Goal: Task Accomplishment & Management: Manage account settings

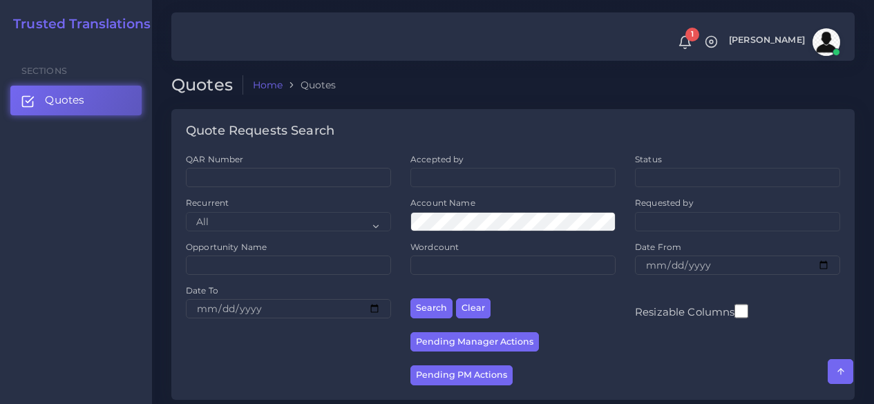
click at [80, 94] on span "Quotes" at bounding box center [64, 100] width 39 height 15
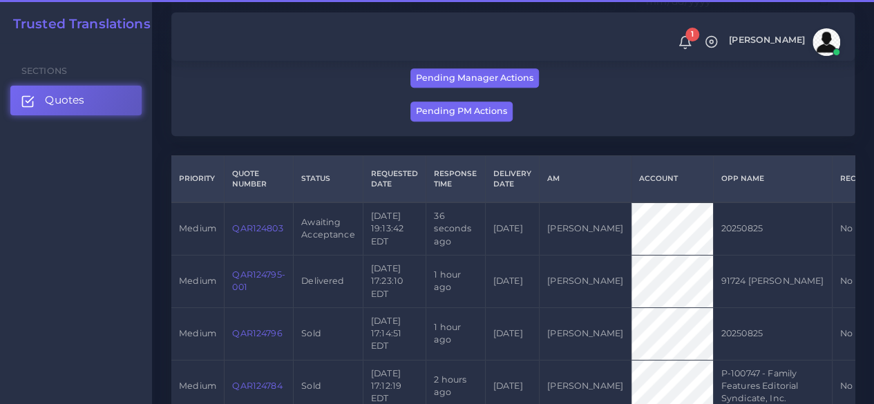
scroll to position [276, 0]
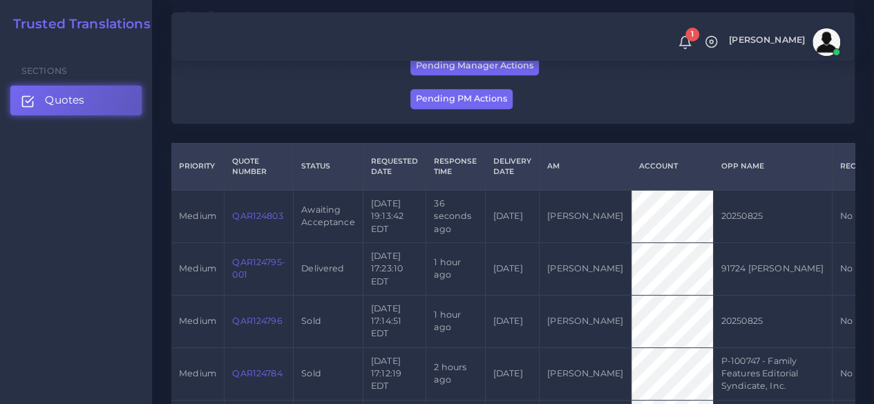
click at [247, 213] on link "QAR124803" at bounding box center [257, 216] width 50 height 10
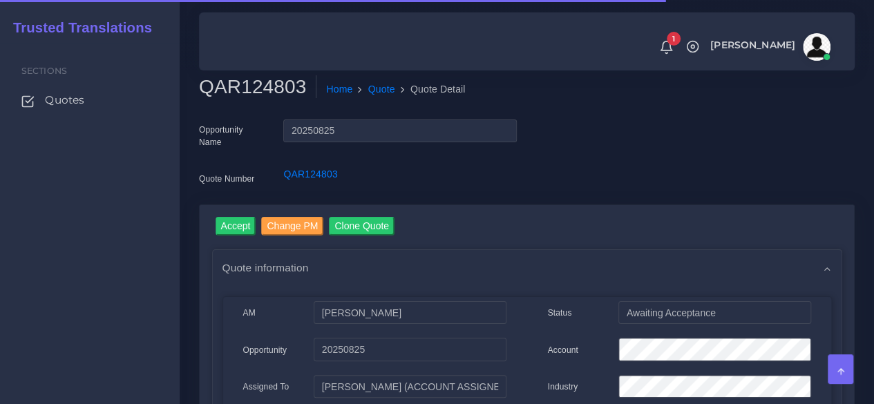
click at [249, 91] on h2 "QAR124803" at bounding box center [257, 86] width 117 height 23
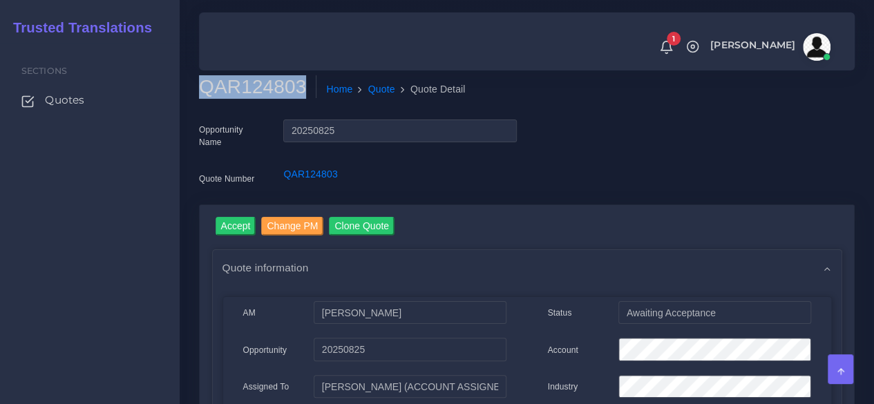
copy h2 "QAR124803"
click at [229, 220] on input "Accept" at bounding box center [236, 226] width 41 height 19
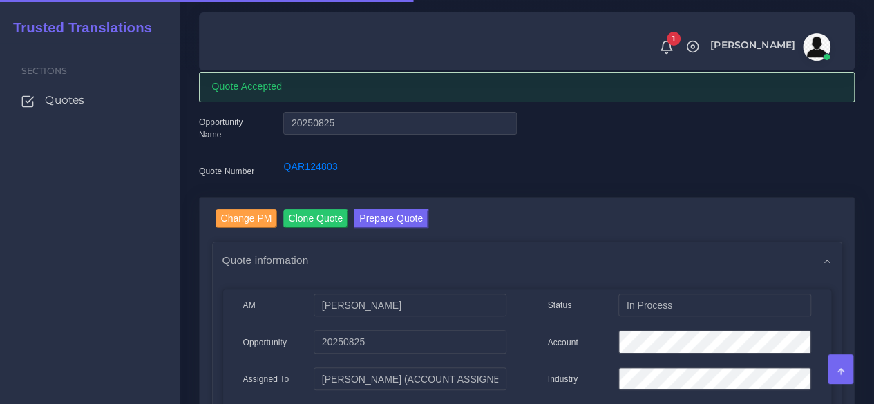
scroll to position [69, 0]
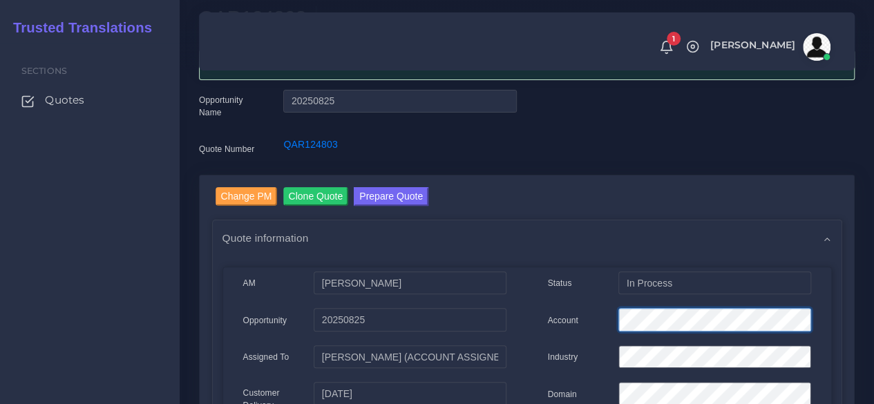
click at [538, 318] on div "Account" at bounding box center [680, 322] width 284 height 28
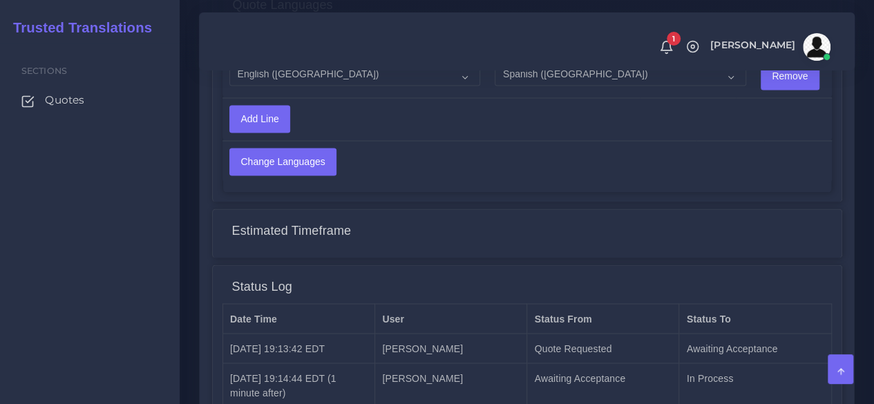
scroll to position [1175, 0]
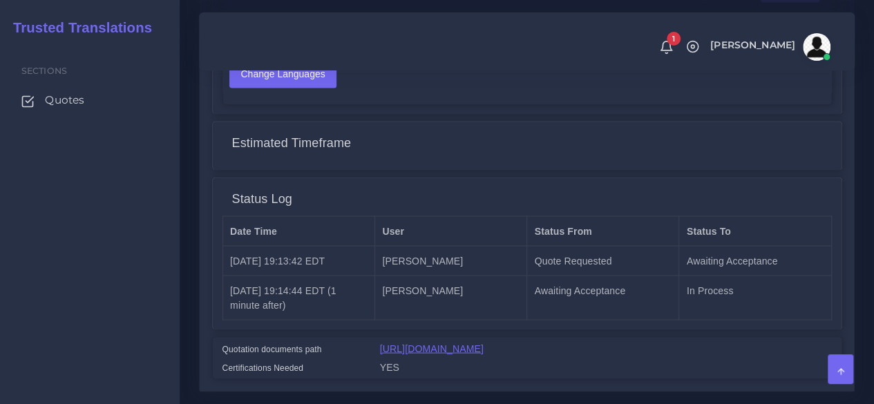
click at [474, 348] on link "https://workdrive.zoho.com/fgoh3e43b1a1fe2124b65bedd7c3c51a0e040/teams/fgoh3e43…" at bounding box center [432, 348] width 104 height 11
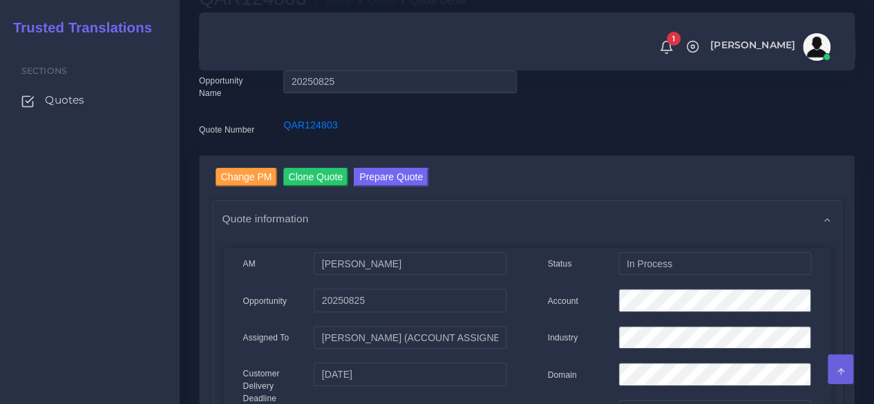
scroll to position [0, 0]
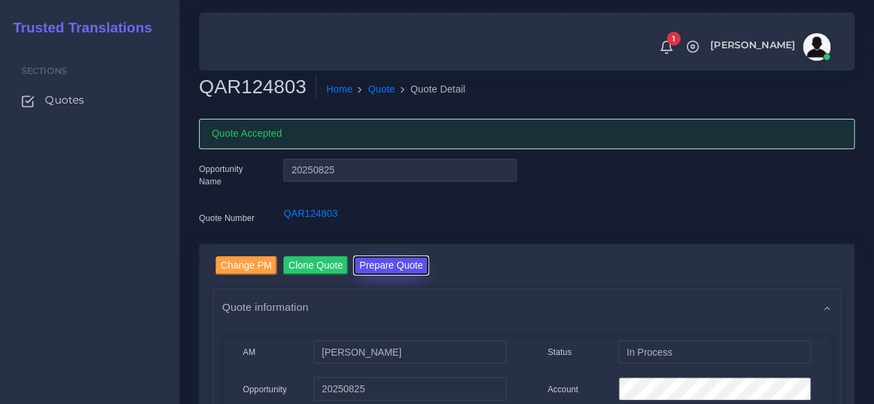
click at [381, 270] on button "Prepare Quote" at bounding box center [391, 265] width 75 height 19
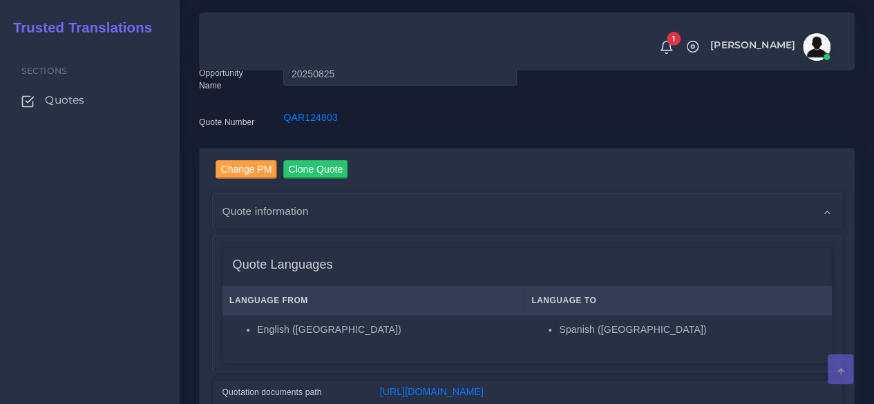
scroll to position [346, 0]
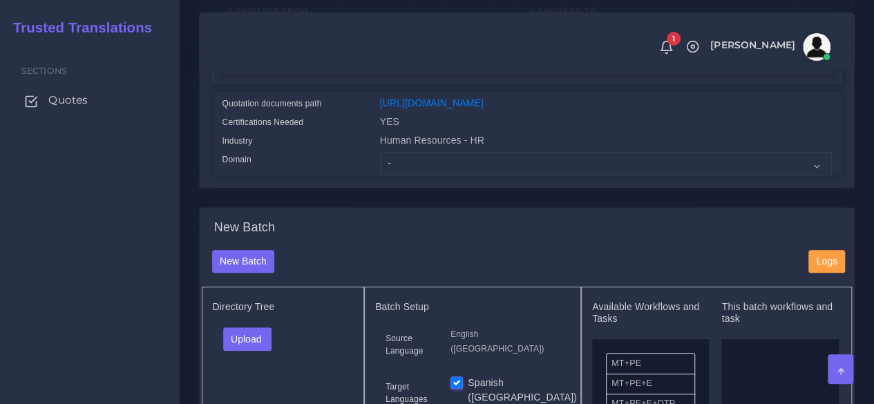
click at [82, 92] on link "Quotes" at bounding box center [89, 100] width 159 height 29
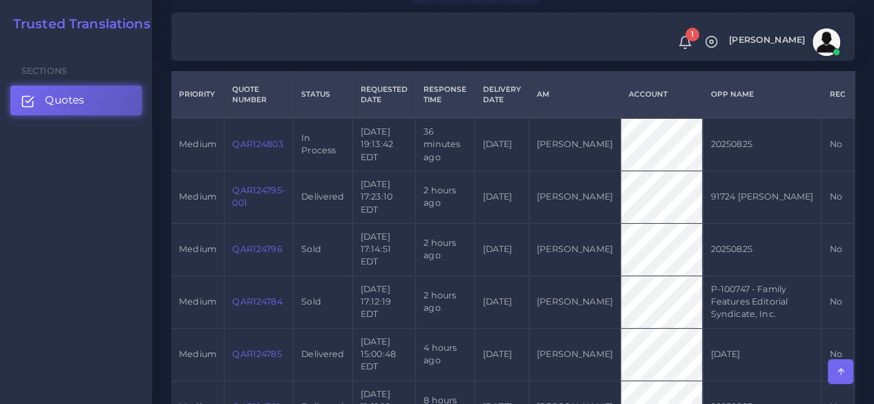
scroll to position [346, 0]
